Goal: Information Seeking & Learning: Find contact information

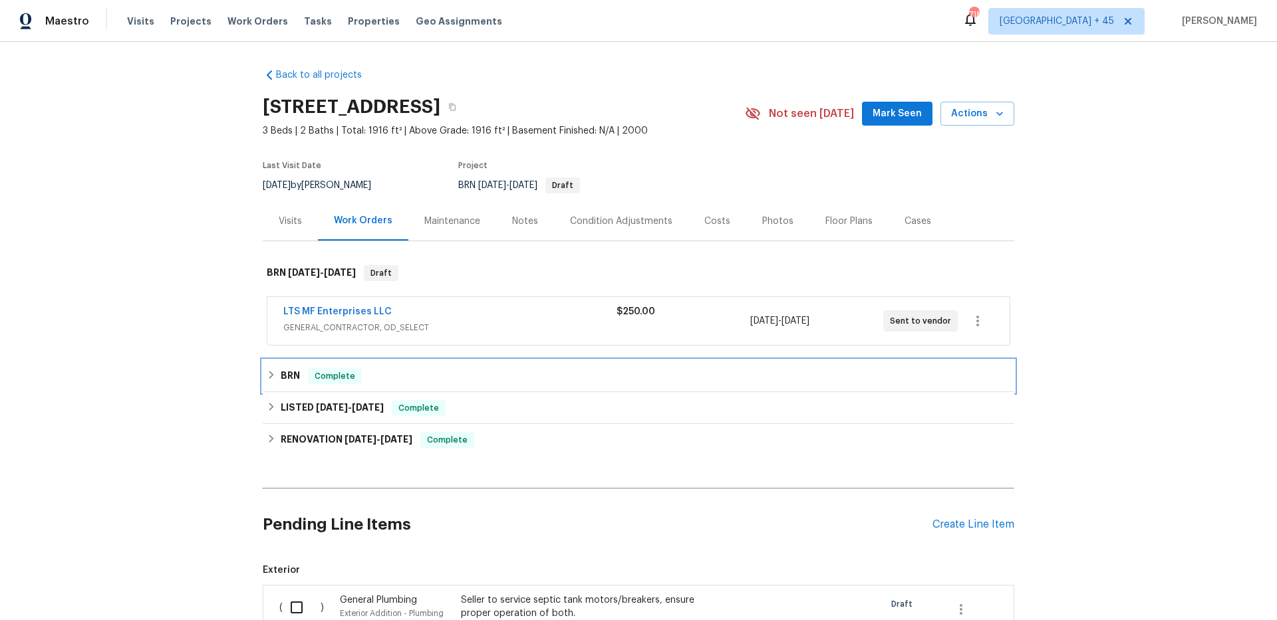
click at [318, 375] on span "Complete" at bounding box center [334, 376] width 51 height 13
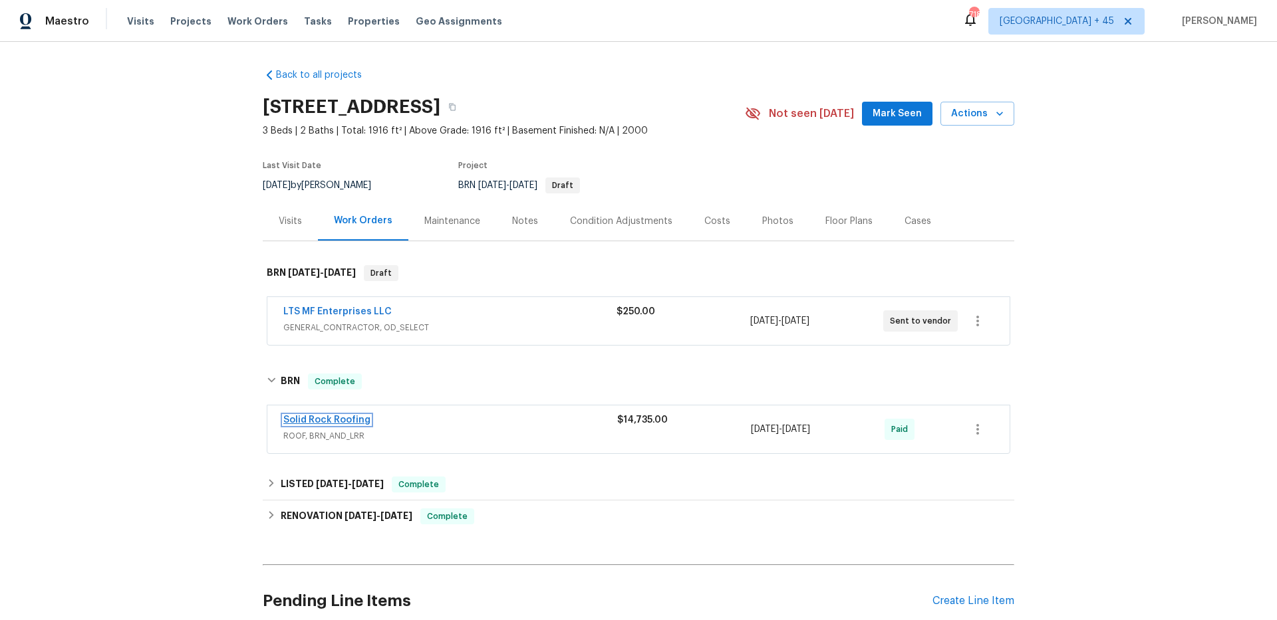
click at [327, 421] on link "Solid Rock Roofing" at bounding box center [326, 420] width 87 height 9
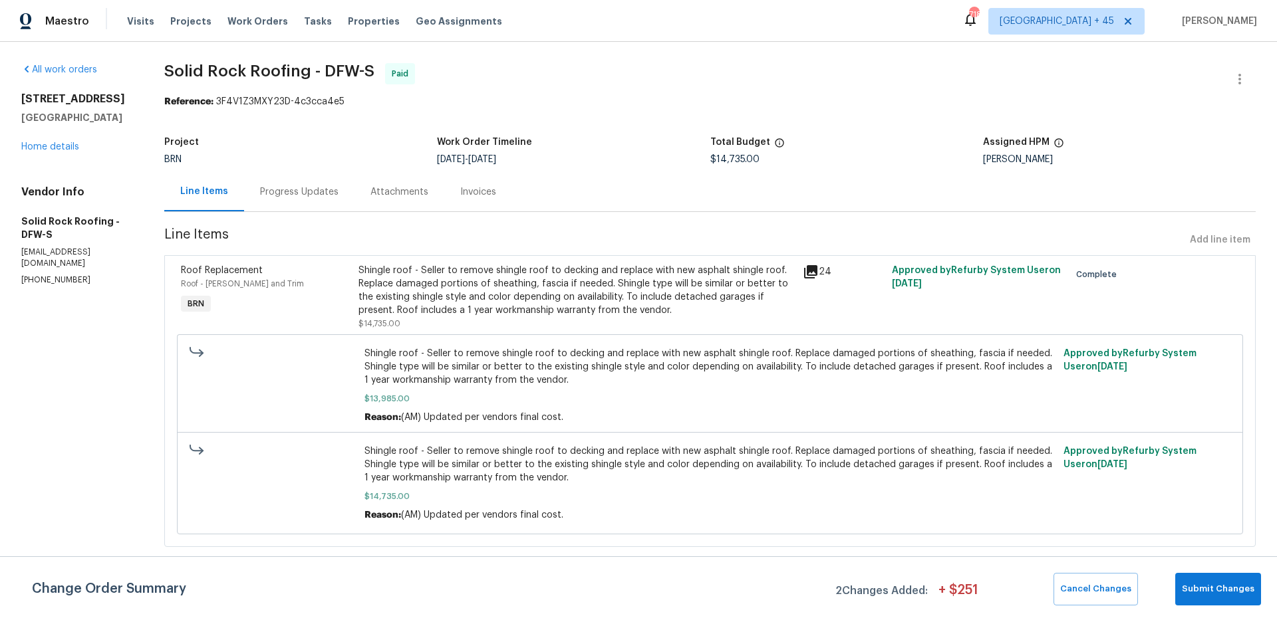
click at [78, 146] on div "9021 Monticello Dr Granbury, TX 76049 Home details" at bounding box center [76, 122] width 111 height 61
click at [50, 142] on link "Home details" at bounding box center [50, 146] width 58 height 9
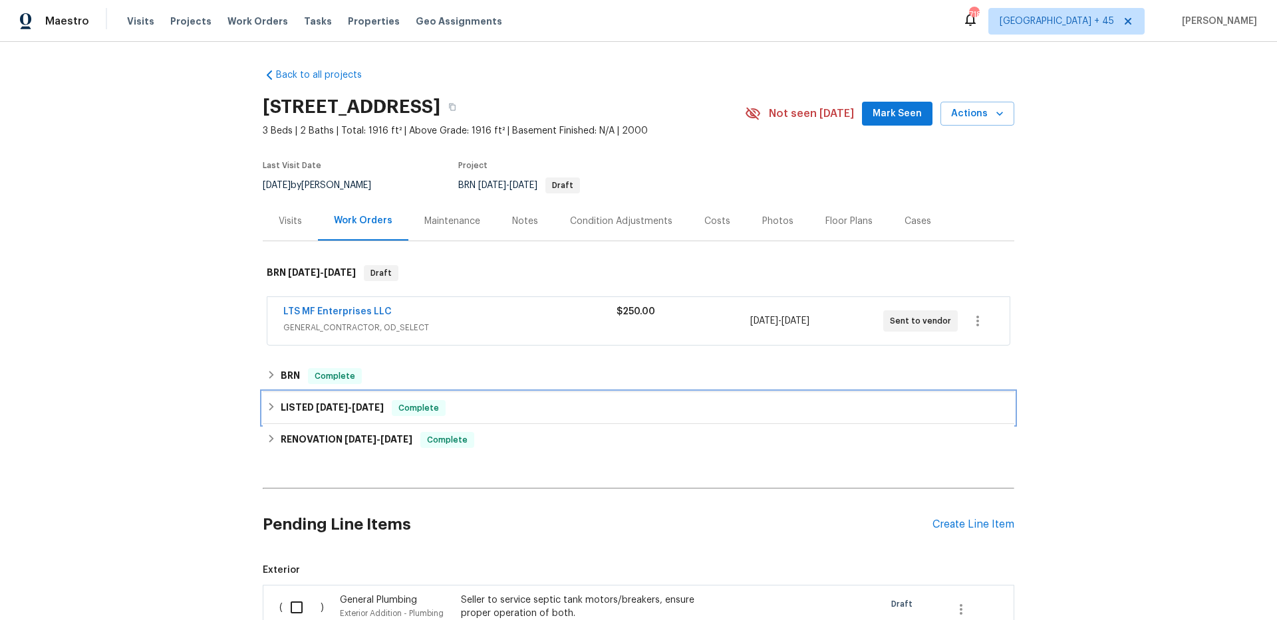
click at [339, 408] on span "7/2/25" at bounding box center [332, 407] width 32 height 9
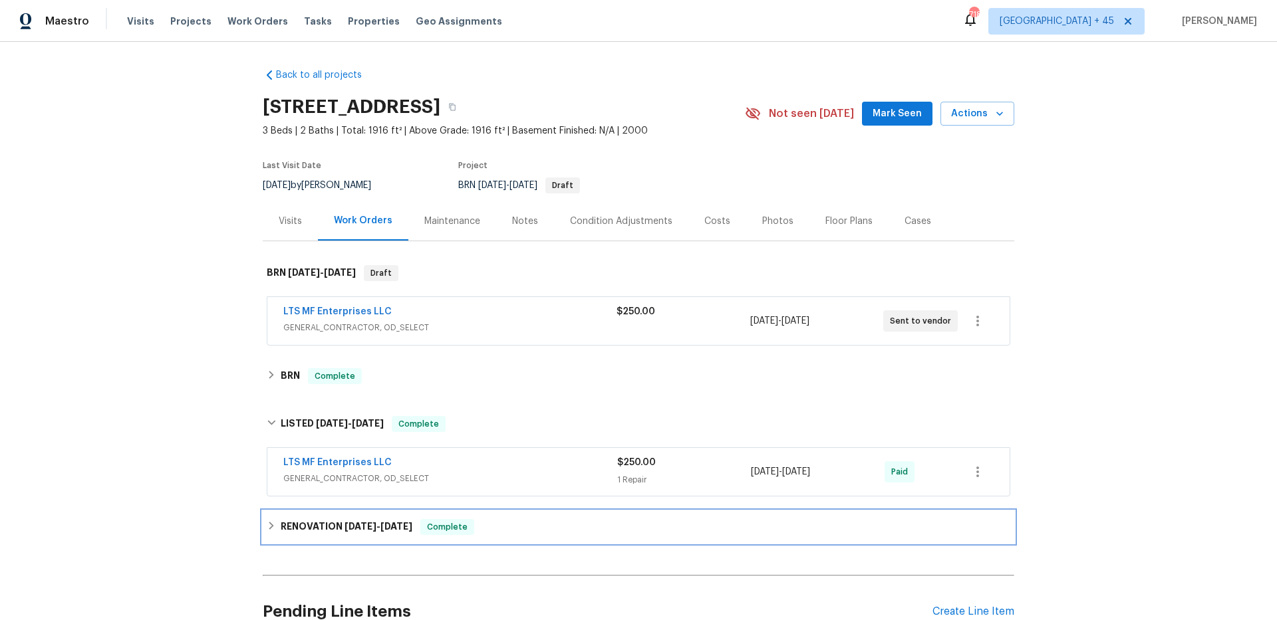
click at [328, 520] on h6 "RENOVATION 6/2/25 - 6/13/25" at bounding box center [347, 527] width 132 height 16
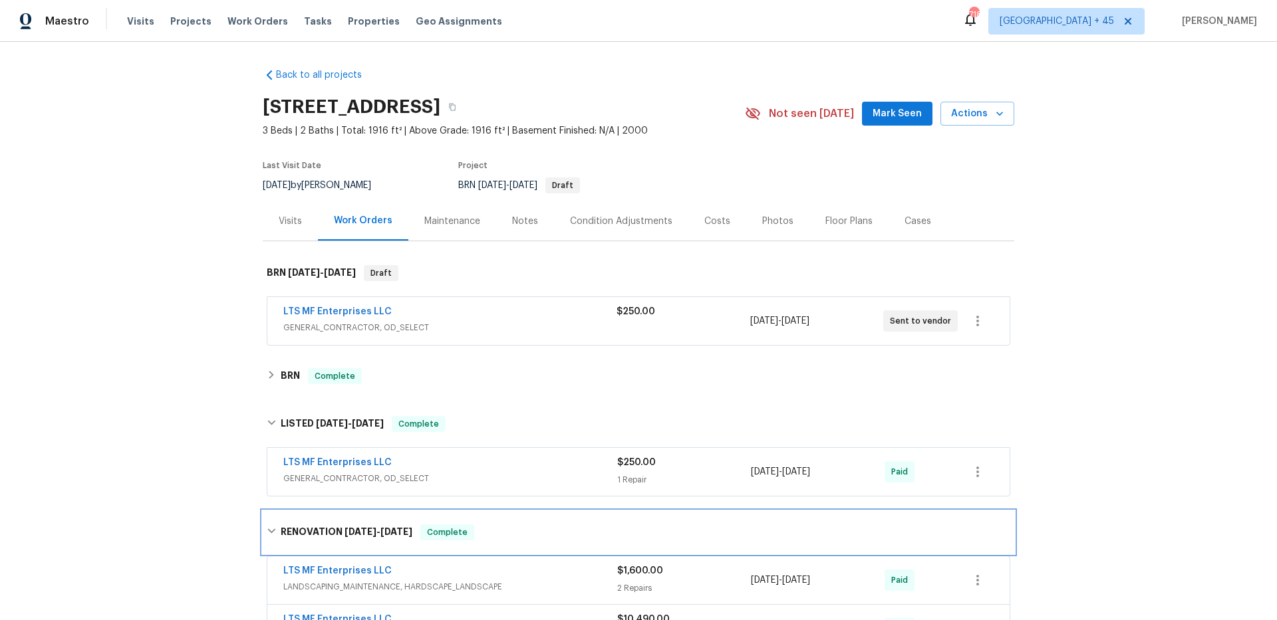
scroll to position [130, 0]
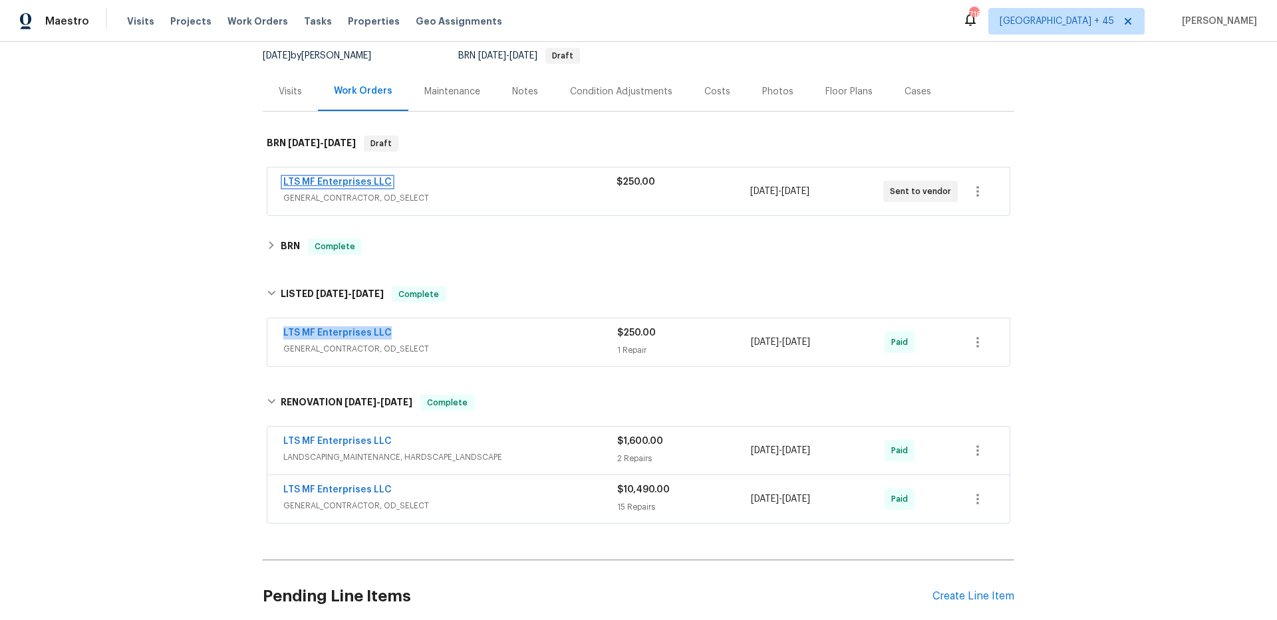
click at [338, 181] on link "LTS MF Enterprises LLC" at bounding box center [337, 182] width 108 height 9
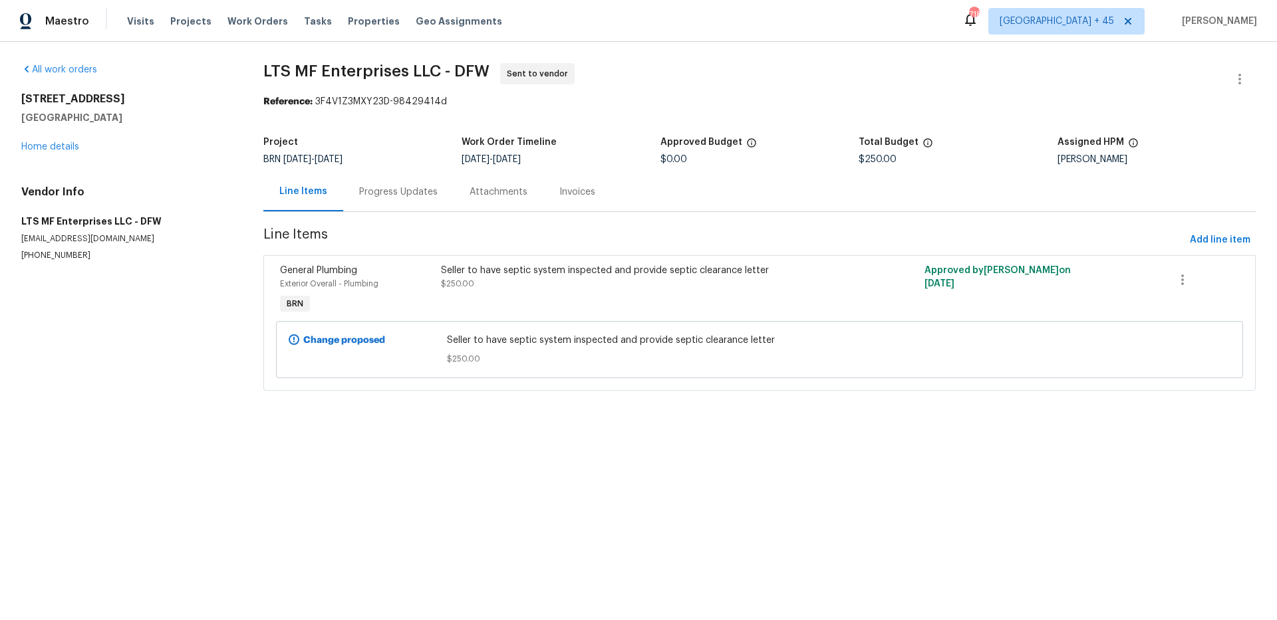
click at [365, 200] on div "Progress Updates" at bounding box center [398, 191] width 110 height 39
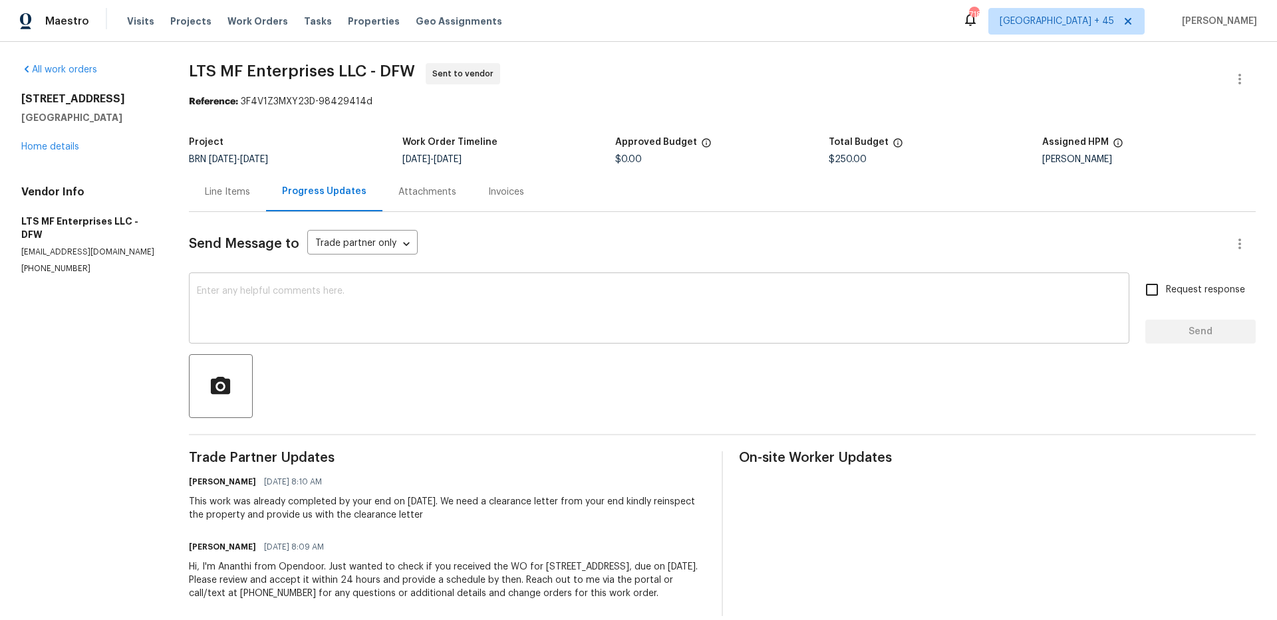
scroll to position [31, 0]
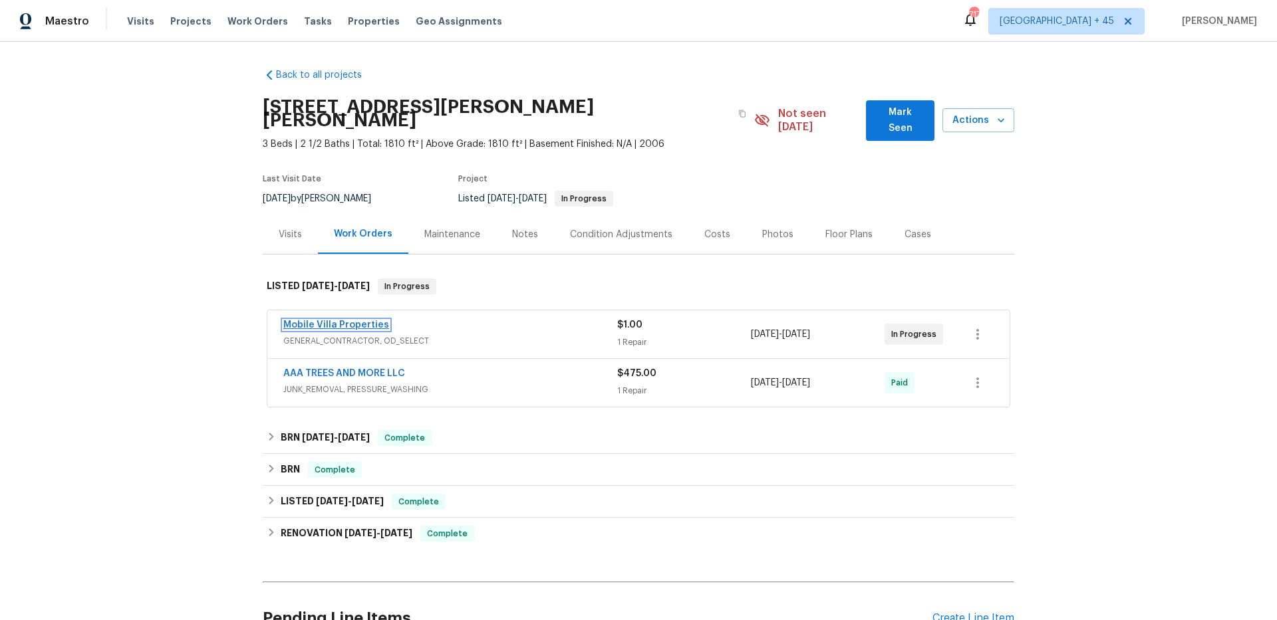
click at [355, 320] on link "Mobile Villa Properties" at bounding box center [336, 324] width 106 height 9
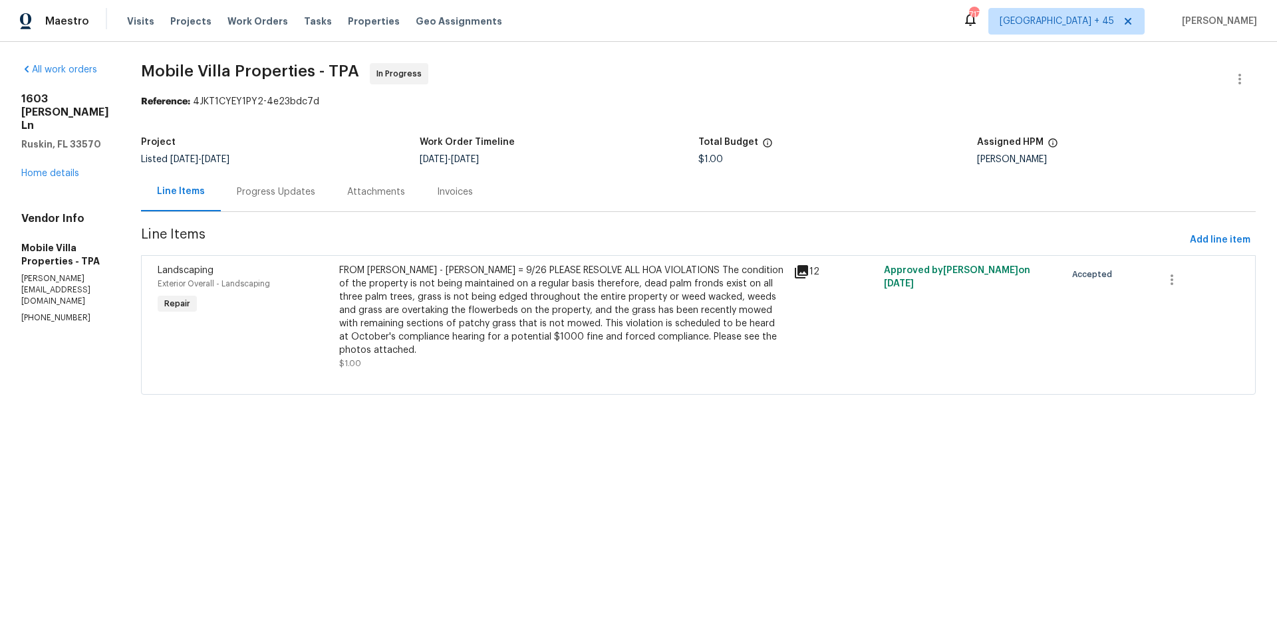
click at [292, 189] on div "Progress Updates" at bounding box center [276, 191] width 78 height 13
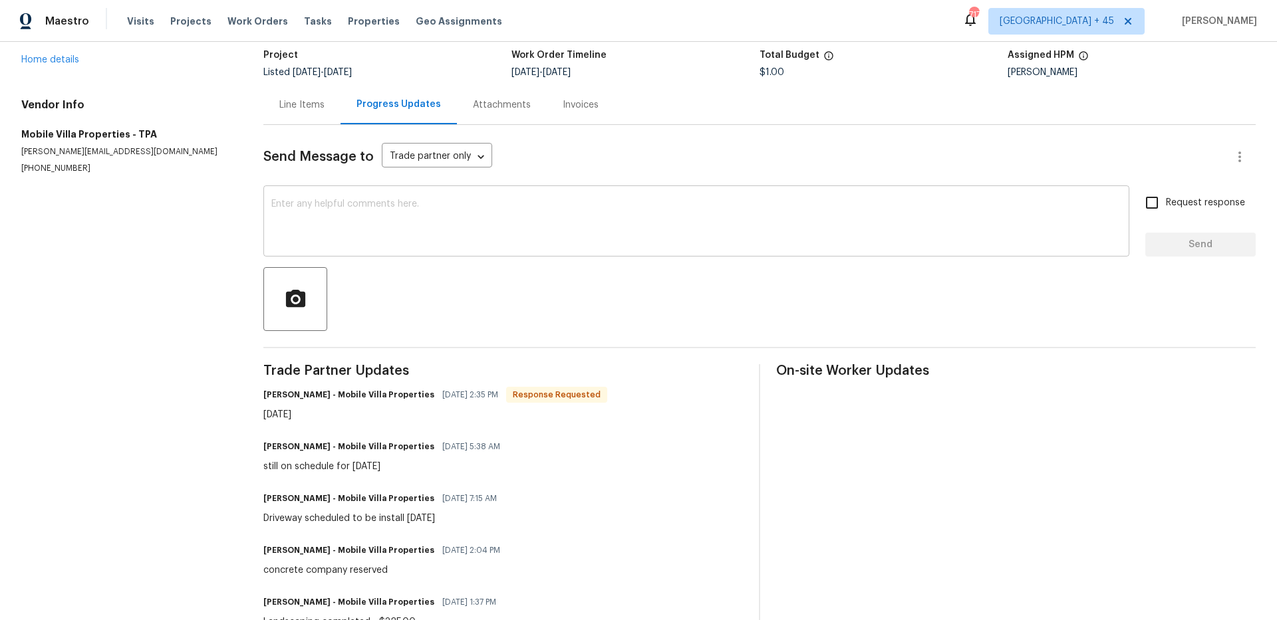
scroll to position [185, 0]
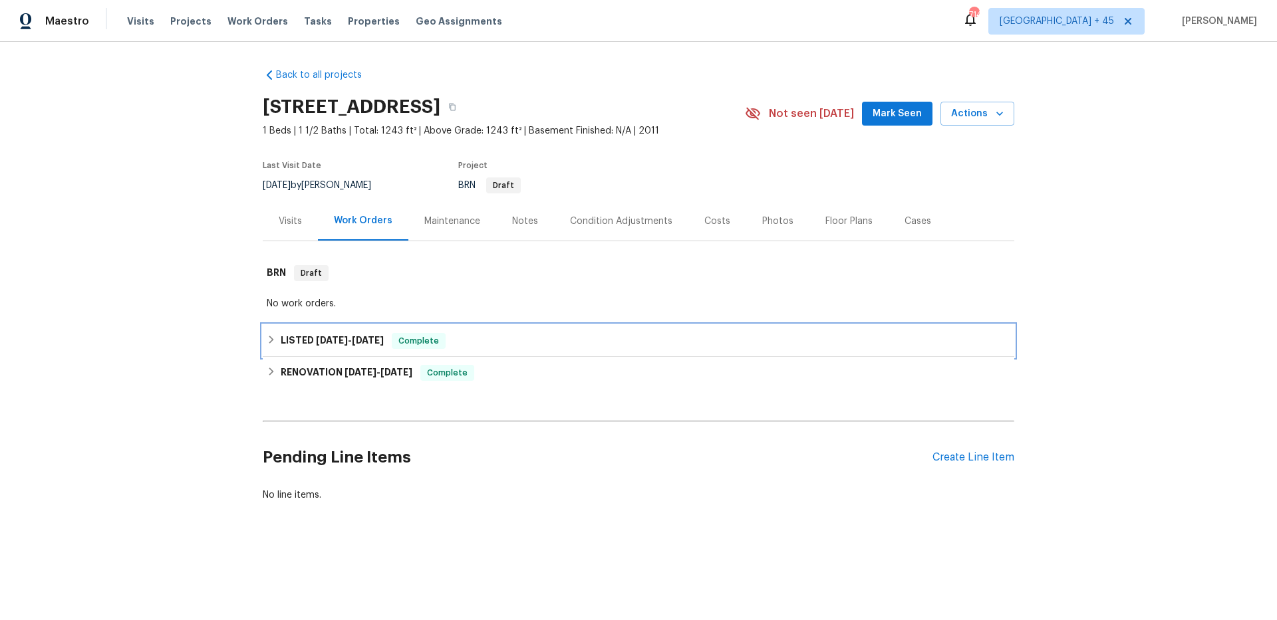
click at [307, 341] on h6 "LISTED 7/13/25 - 7/15/25" at bounding box center [332, 341] width 103 height 16
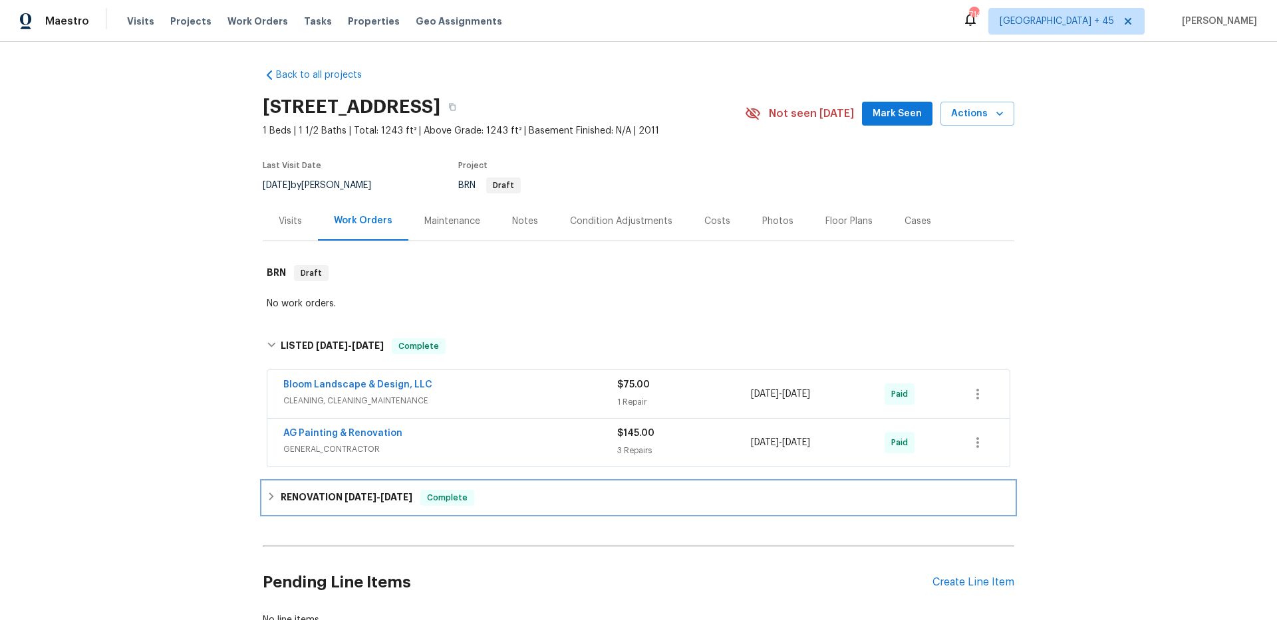
click at [320, 503] on h6 "RENOVATION 6/24/25 - 7/11/25" at bounding box center [347, 498] width 132 height 16
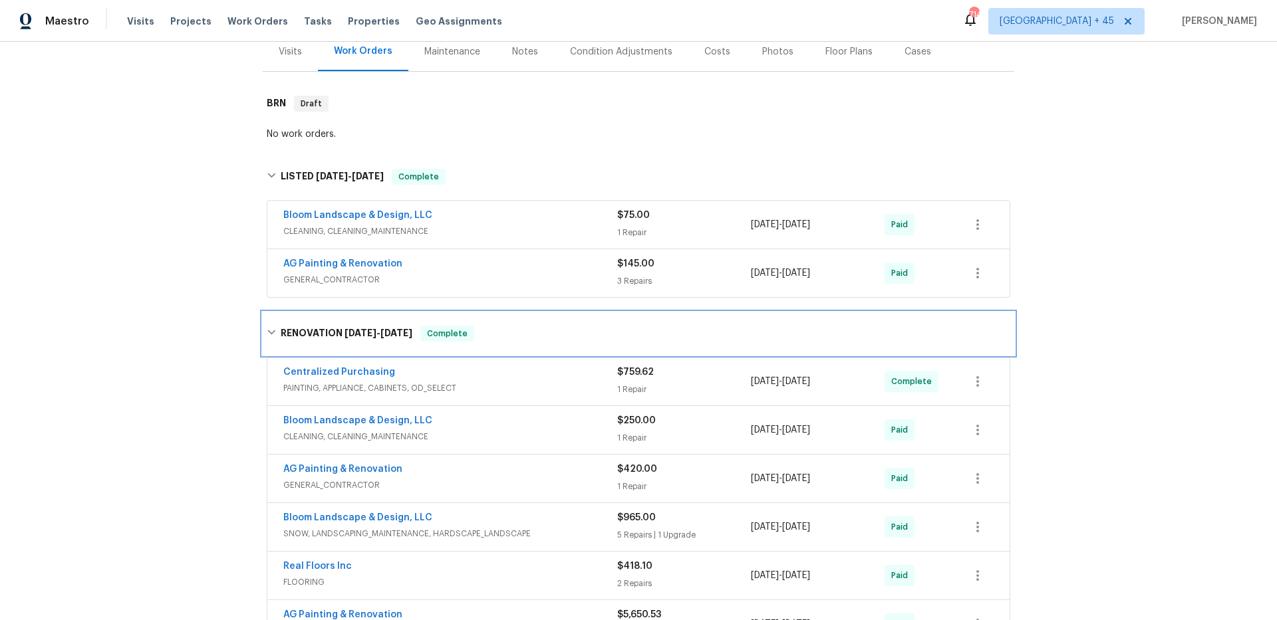
scroll to position [257, 0]
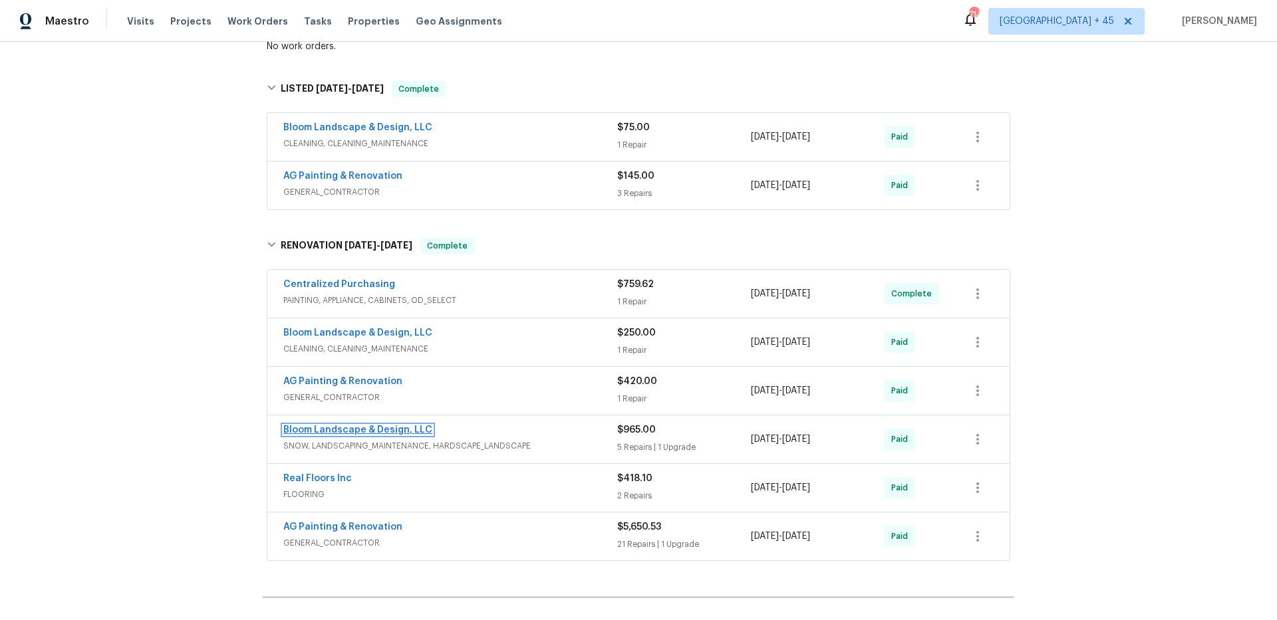
click at [365, 431] on link "Bloom Landscape & Design, LLC" at bounding box center [357, 430] width 149 height 9
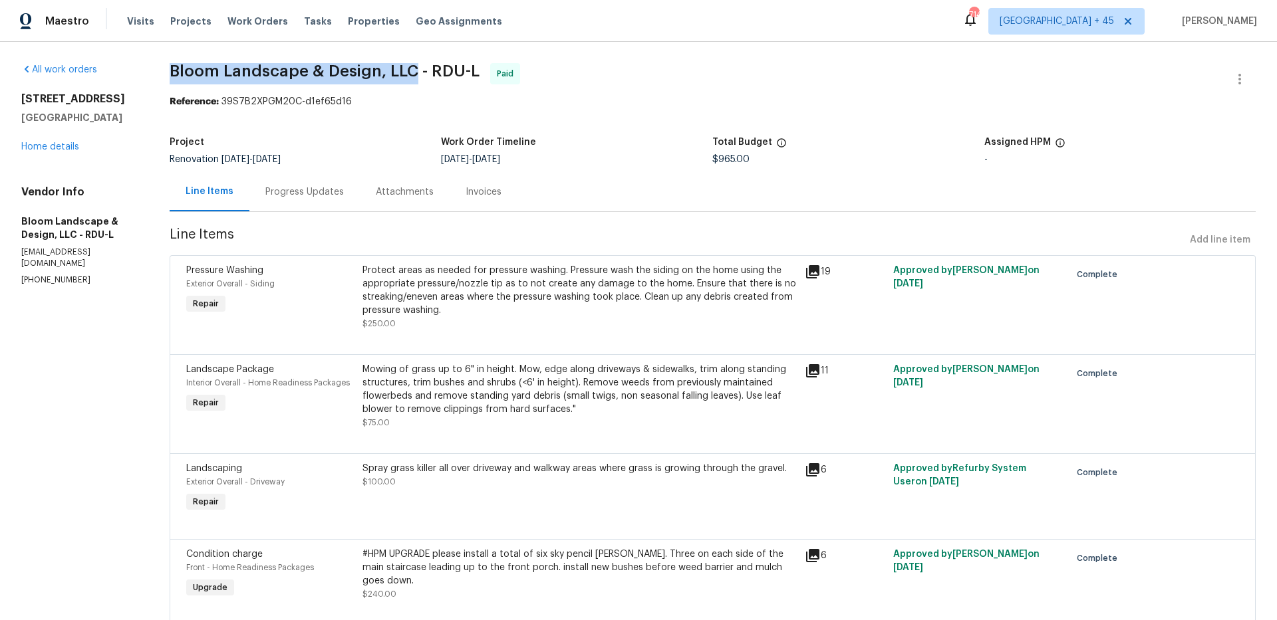
drag, startPoint x: 170, startPoint y: 69, endPoint x: 414, endPoint y: 68, distance: 244.0
click at [414, 68] on div "All work orders 845 N Main St Wake Forest, NC 27587 Home details Vendor Info Bl…" at bounding box center [638, 438] width 1277 height 793
copy span "Bloom Landscape & Design, LLC"
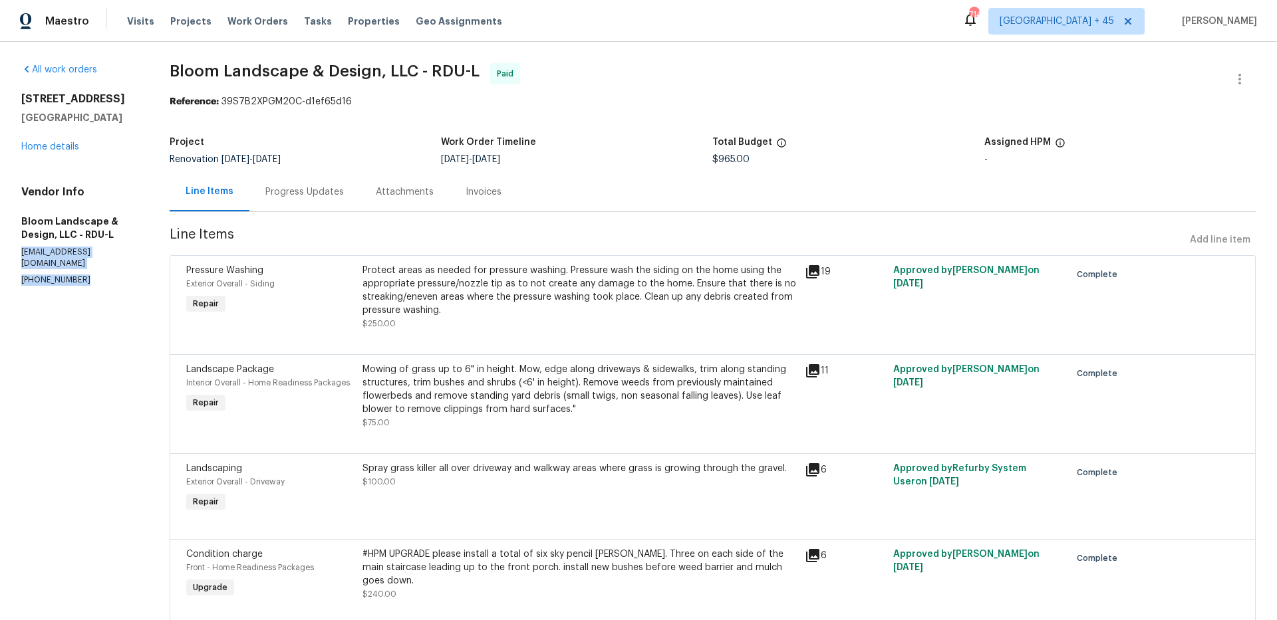
drag, startPoint x: 17, startPoint y: 251, endPoint x: 82, endPoint y: 271, distance: 67.7
click at [82, 271] on div "All work orders 845 N Main St Wake Forest, NC 27587 Home details Vendor Info Bl…" at bounding box center [638, 438] width 1277 height 793
copy div "bloombusinessnc@gmail.com (919) 808-9004"
click at [52, 275] on p "(919) 808-9004" at bounding box center [79, 280] width 116 height 11
drag, startPoint x: 90, startPoint y: 272, endPoint x: 1, endPoint y: 273, distance: 89.1
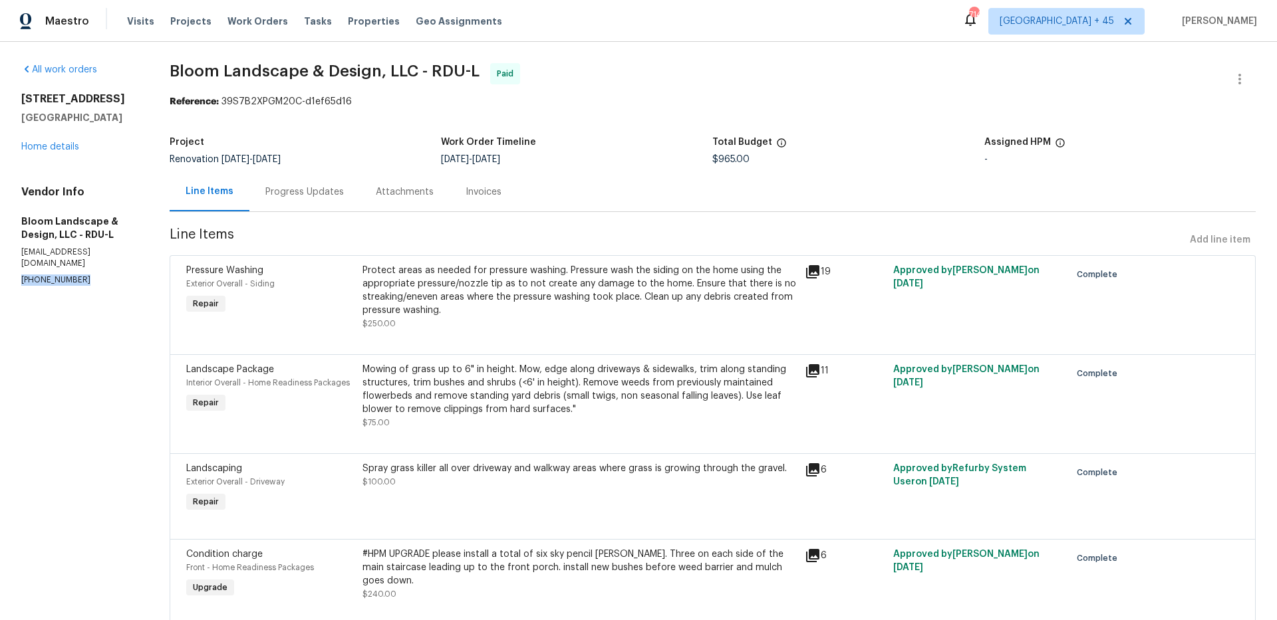
click at [1, 273] on div "All work orders 845 N Main St Wake Forest, NC 27587 Home details Vendor Info Bl…" at bounding box center [638, 438] width 1277 height 793
copy p "(919) 808-9004"
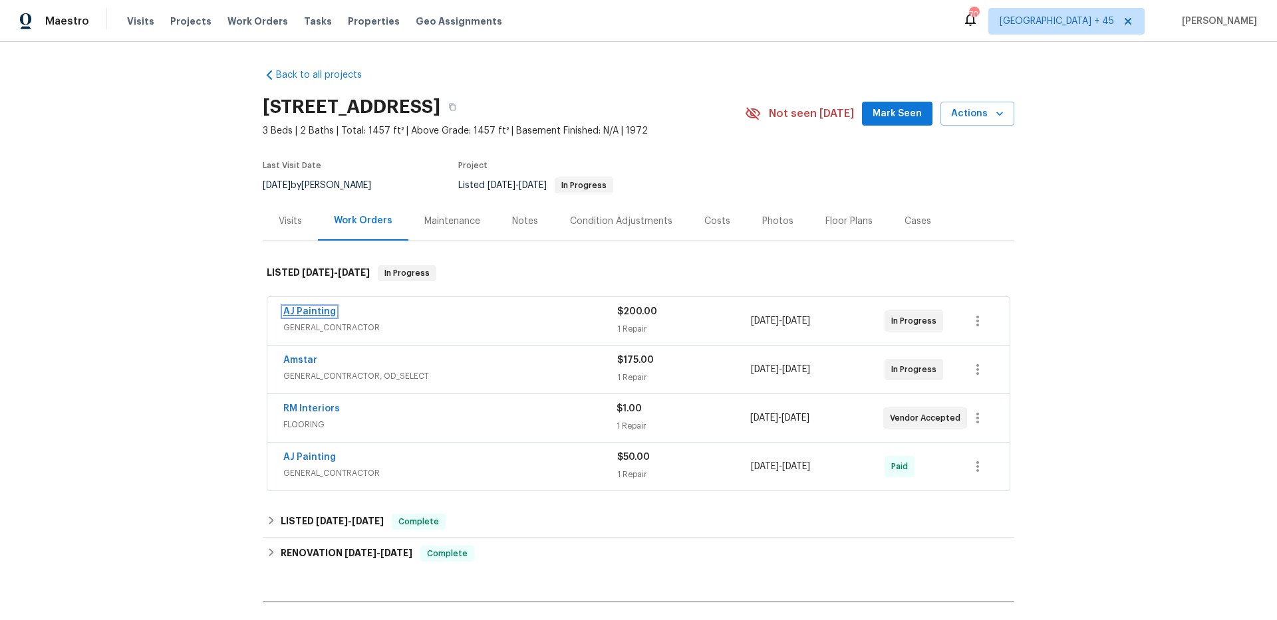
click at [300, 312] on link "AJ Painting" at bounding box center [309, 311] width 53 height 9
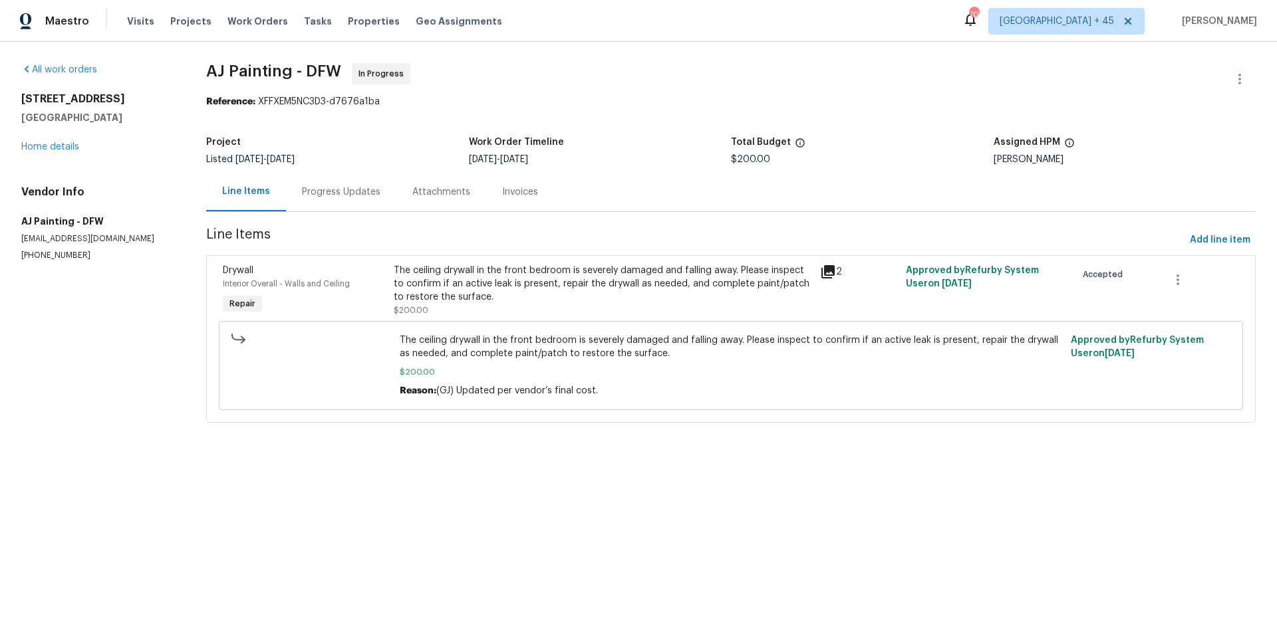
click at [333, 190] on div "Progress Updates" at bounding box center [341, 191] width 78 height 13
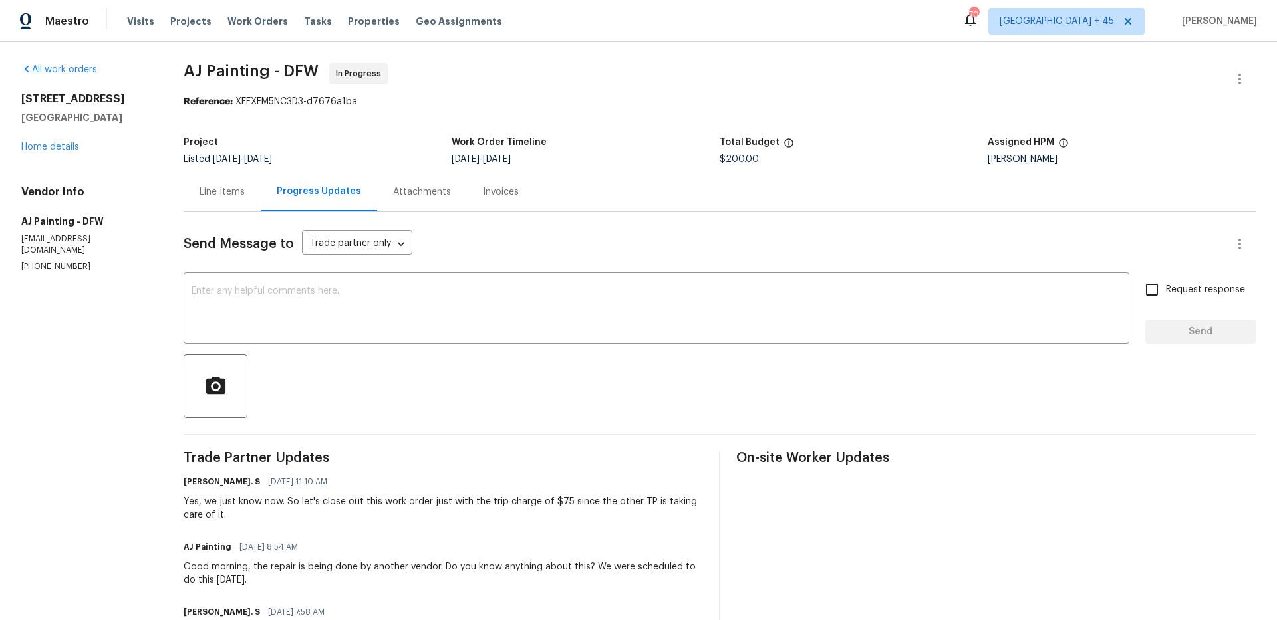
click at [65, 152] on div "[STREET_ADDRESS][PERSON_NAME] Home details" at bounding box center [86, 122] width 130 height 61
click at [57, 145] on link "Home details" at bounding box center [50, 146] width 58 height 9
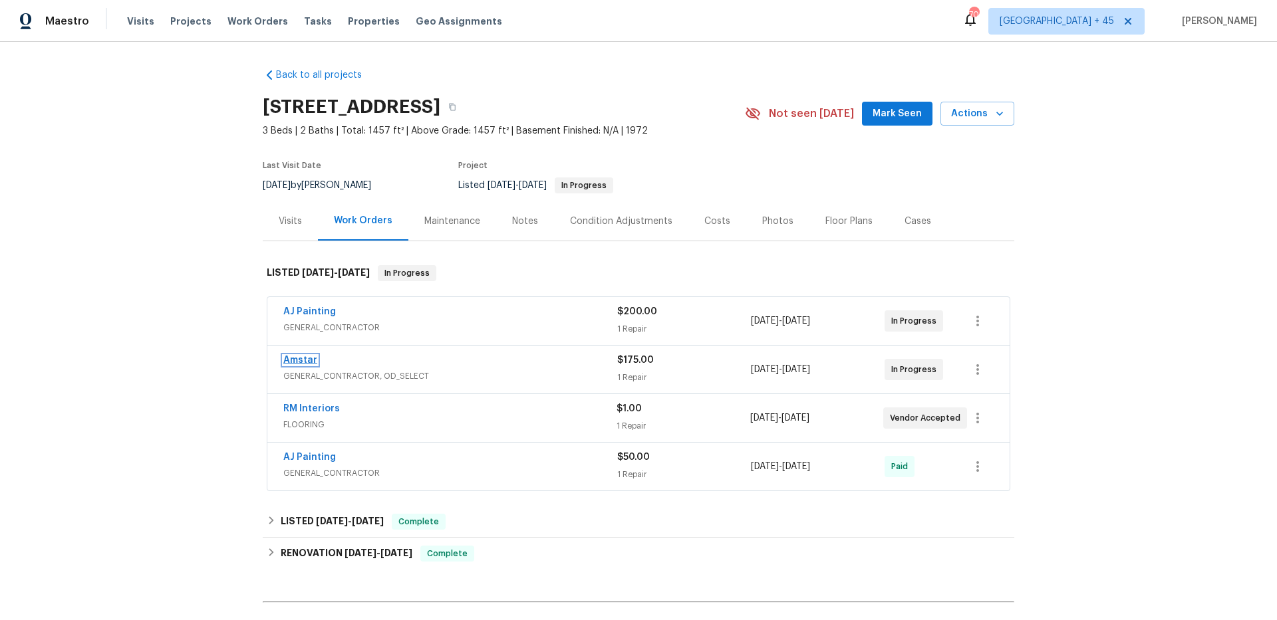
click at [299, 360] on link "Amstar" at bounding box center [300, 360] width 34 height 9
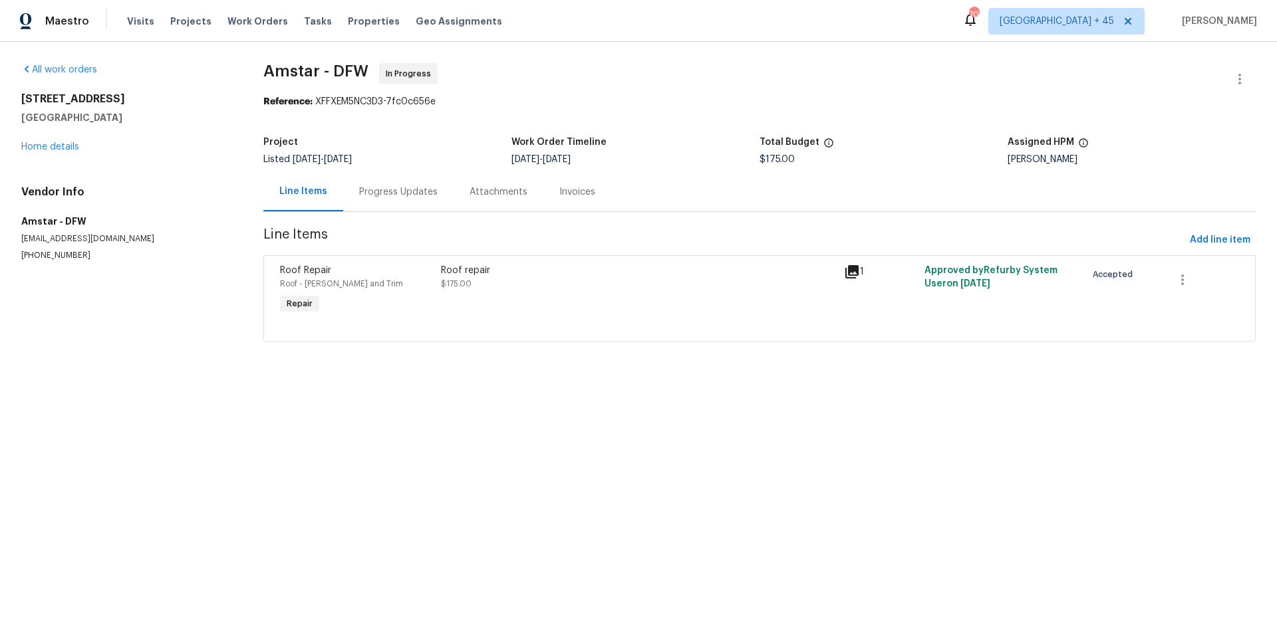
click at [371, 186] on div "Progress Updates" at bounding box center [398, 191] width 78 height 13
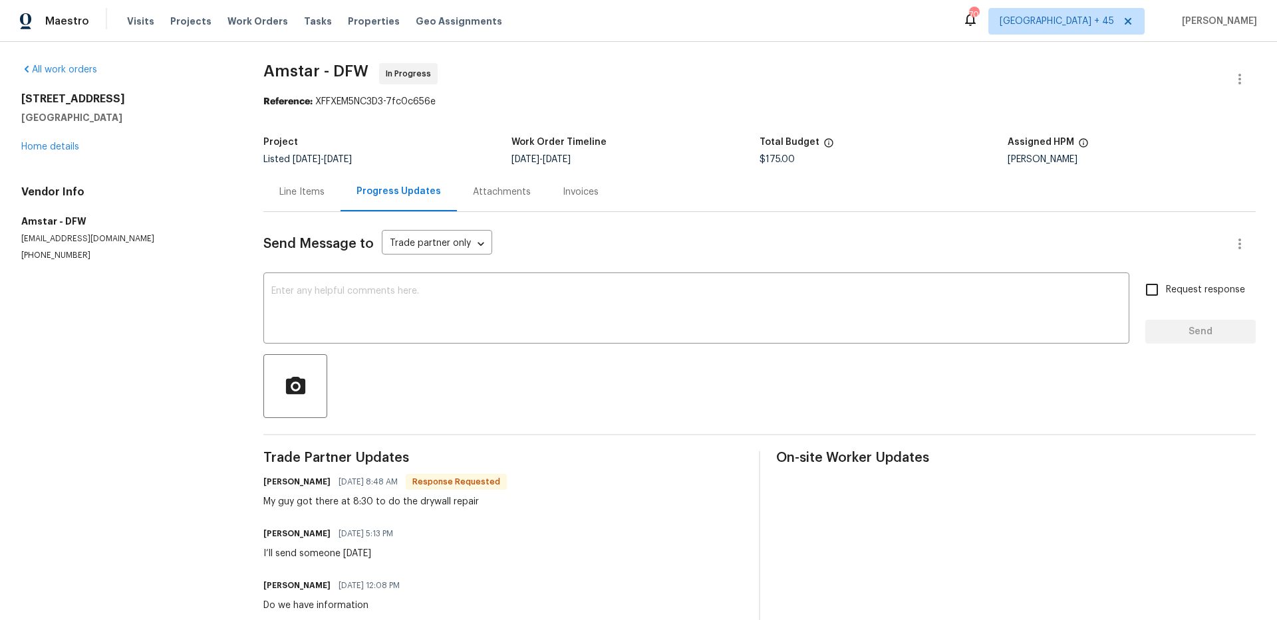
click at [92, 140] on div "[STREET_ADDRESS][PERSON_NAME] Home details" at bounding box center [126, 122] width 210 height 61
click at [70, 143] on link "Home details" at bounding box center [50, 146] width 58 height 9
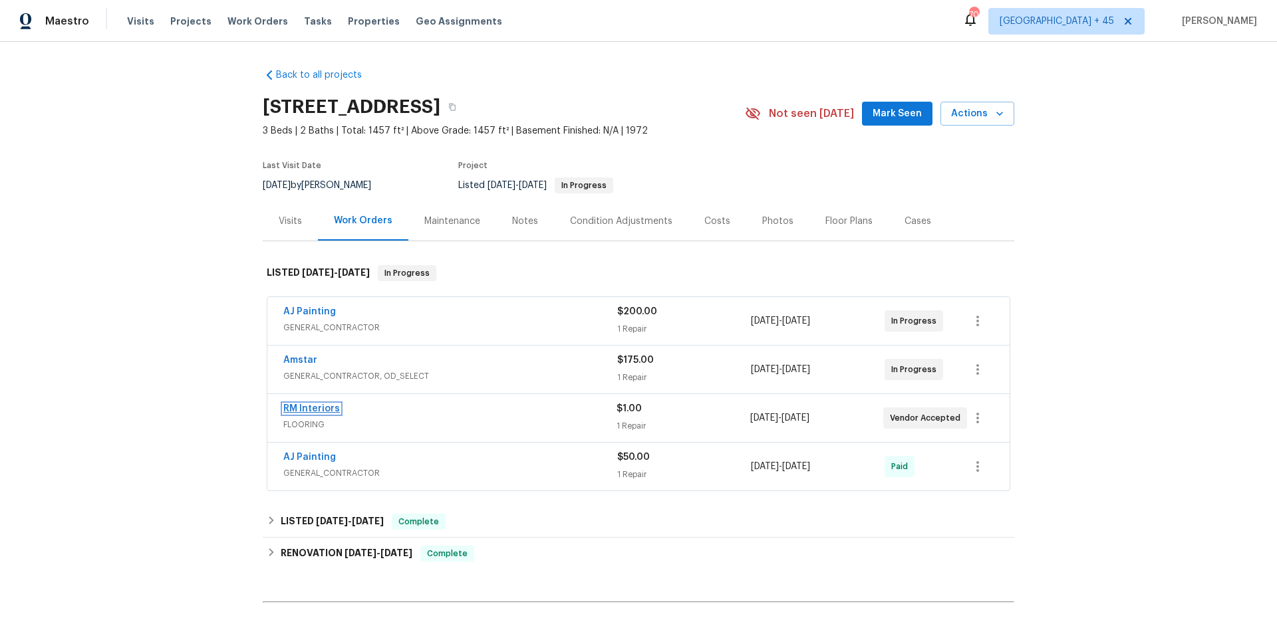
click at [303, 408] on link "RM Interiors" at bounding box center [311, 408] width 57 height 9
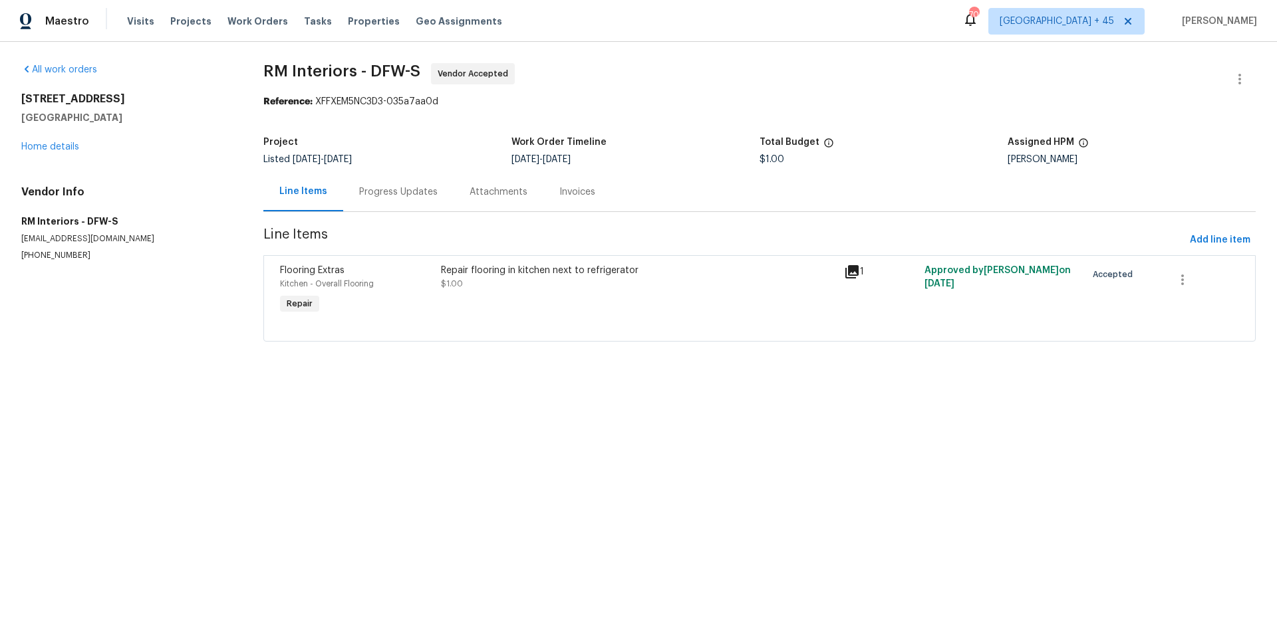
click at [370, 195] on div "Progress Updates" at bounding box center [398, 191] width 78 height 13
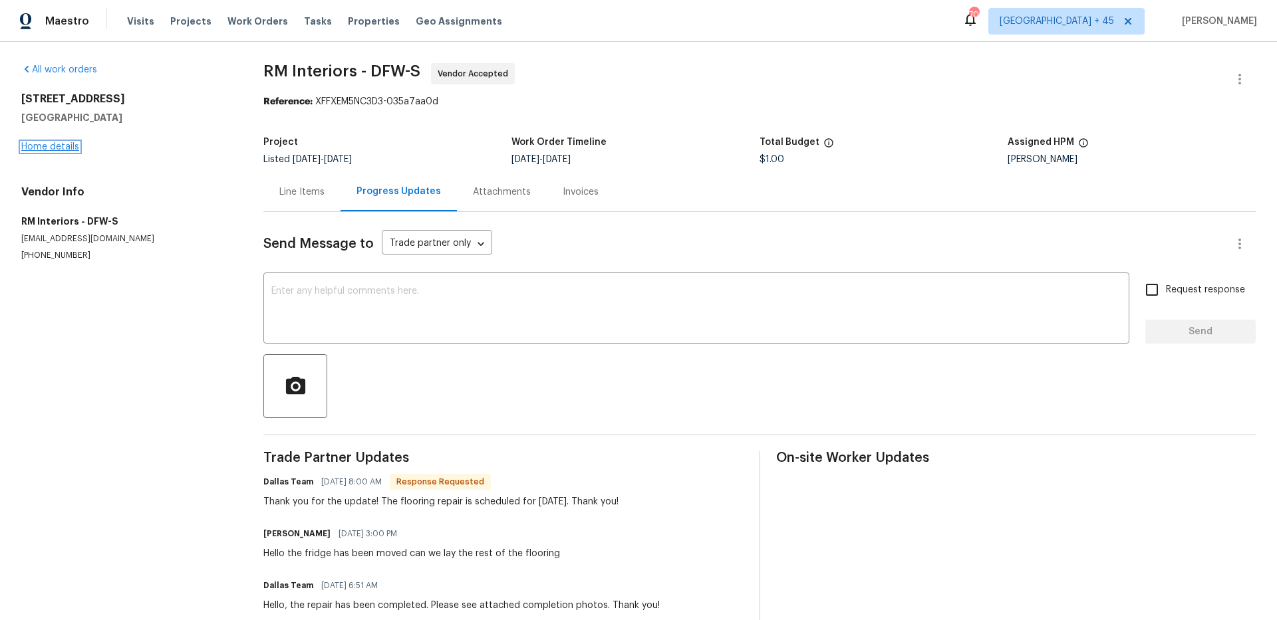
click at [72, 148] on link "Home details" at bounding box center [50, 146] width 58 height 9
